Goal: Transaction & Acquisition: Purchase product/service

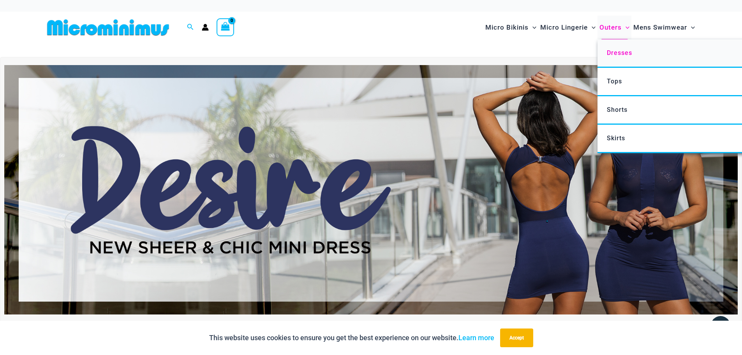
click at [619, 51] on span "Dresses" at bounding box center [619, 52] width 25 height 7
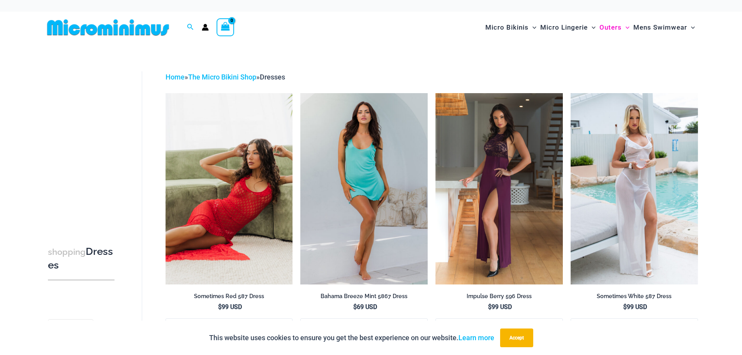
click at [250, 183] on img at bounding box center [229, 188] width 127 height 191
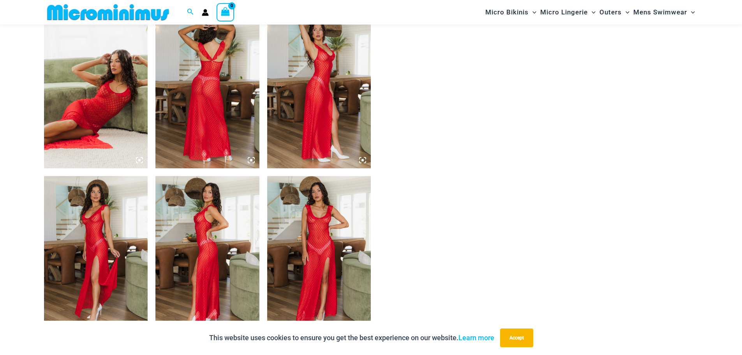
scroll to position [565, 0]
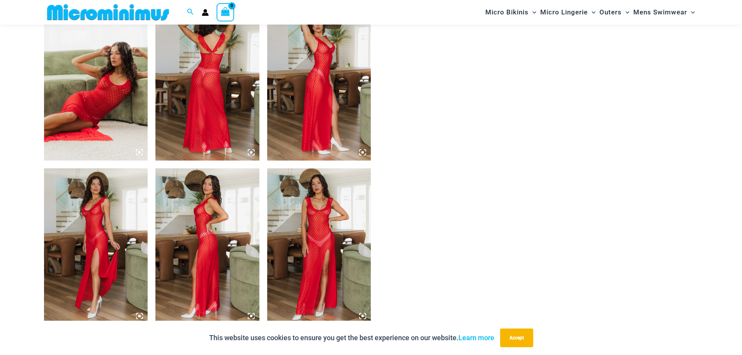
click at [323, 218] on img at bounding box center [319, 246] width 104 height 156
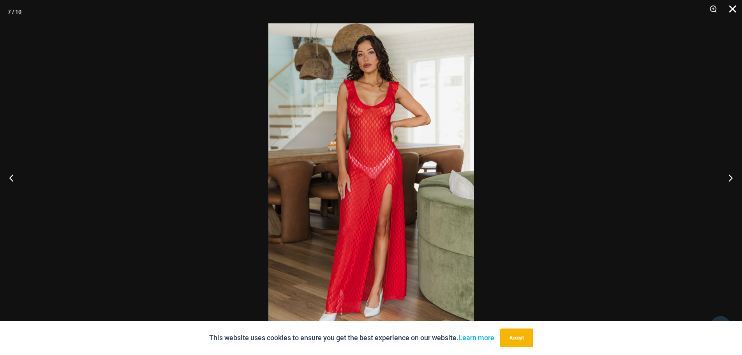
click at [732, 8] on button "Close" at bounding box center [729, 11] width 19 height 23
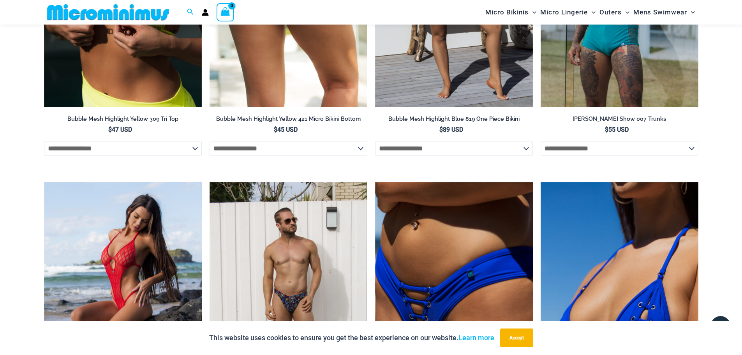
scroll to position [1240, 0]
